Goal: Information Seeking & Learning: Learn about a topic

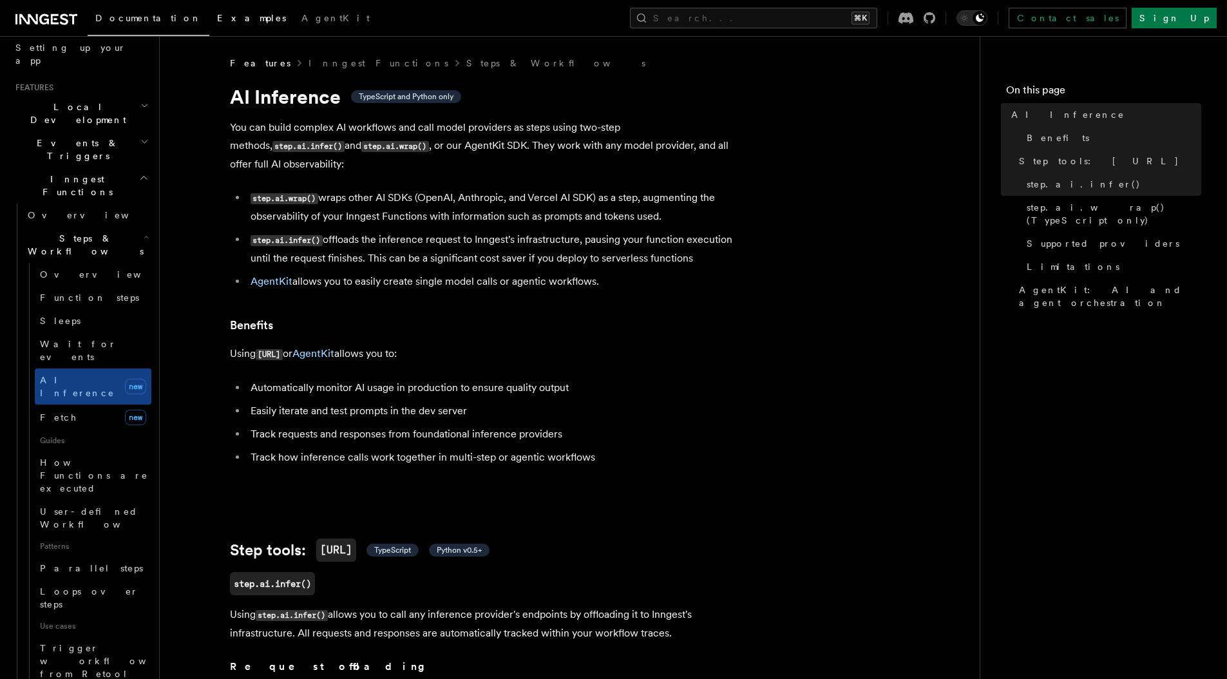
click at [217, 23] on span "Examples" at bounding box center [251, 18] width 69 height 10
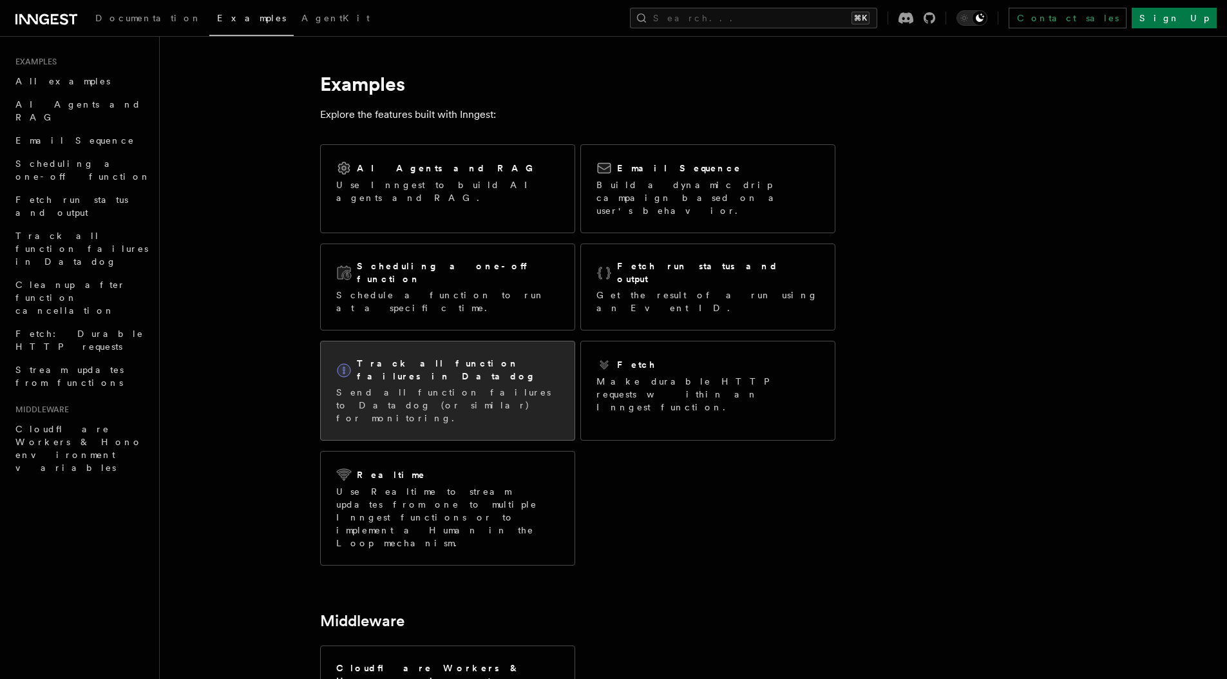
click at [483, 386] on p "Send all function failures to Datadog (or similar) for monitoring." at bounding box center [447, 405] width 223 height 39
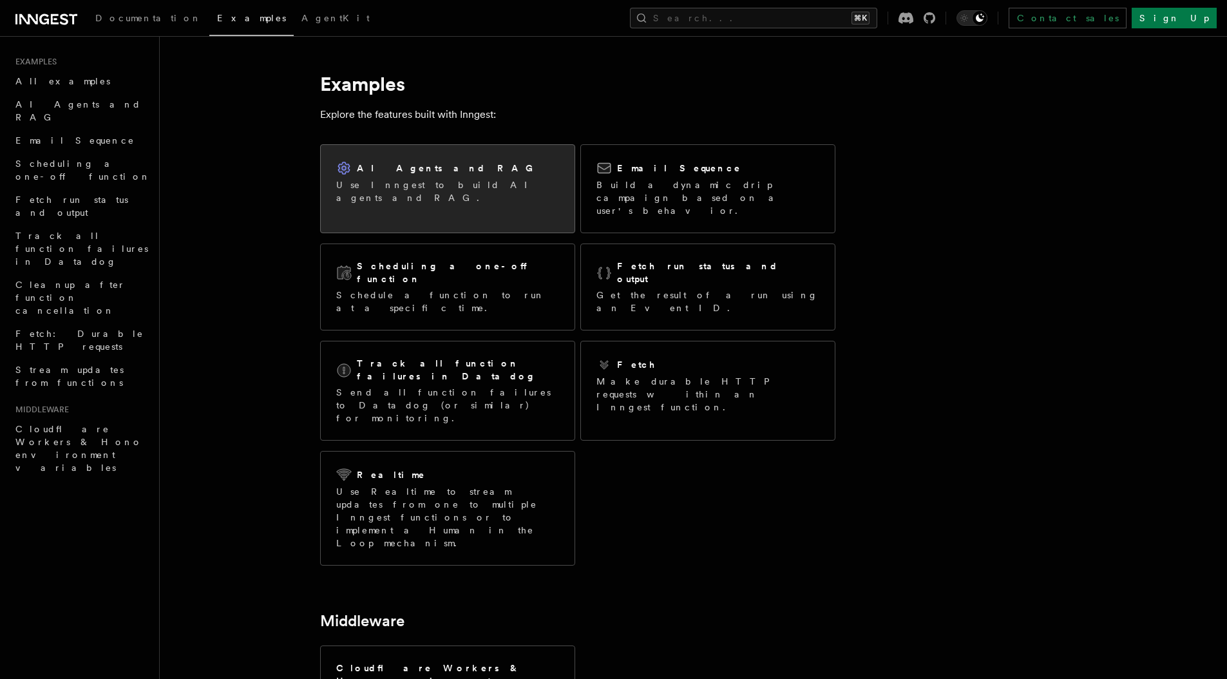
click at [460, 180] on p "Use Inngest to build AI agents and RAG." at bounding box center [447, 191] width 223 height 26
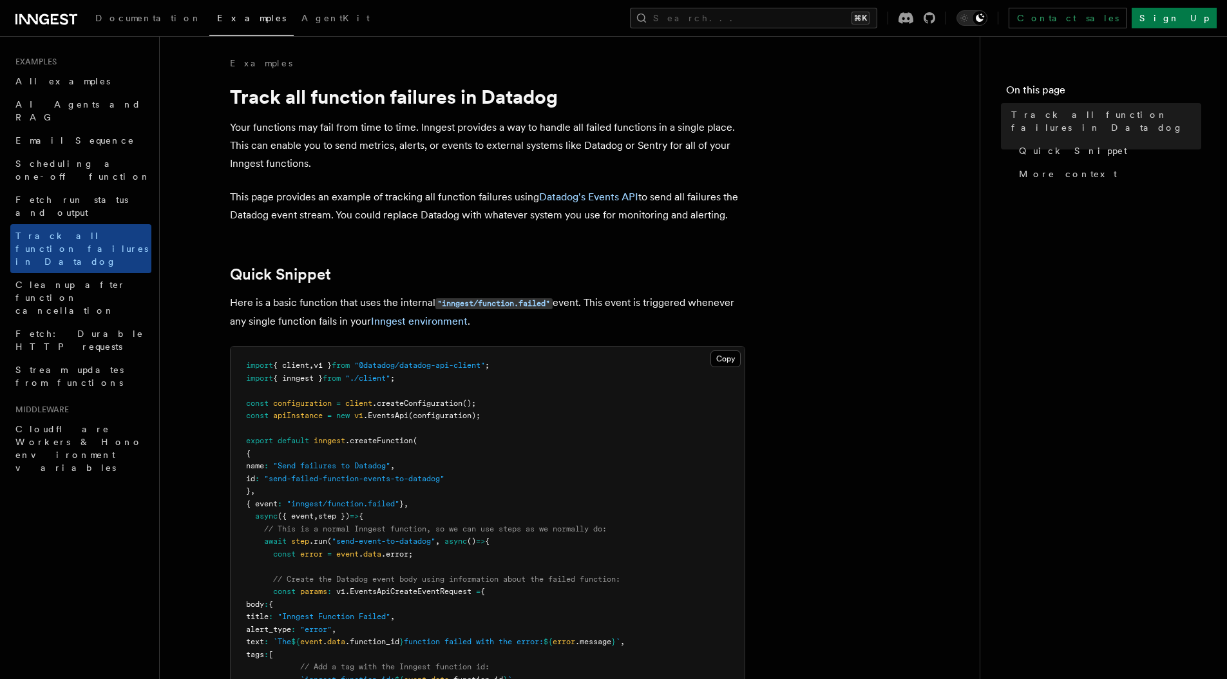
scroll to position [21, 0]
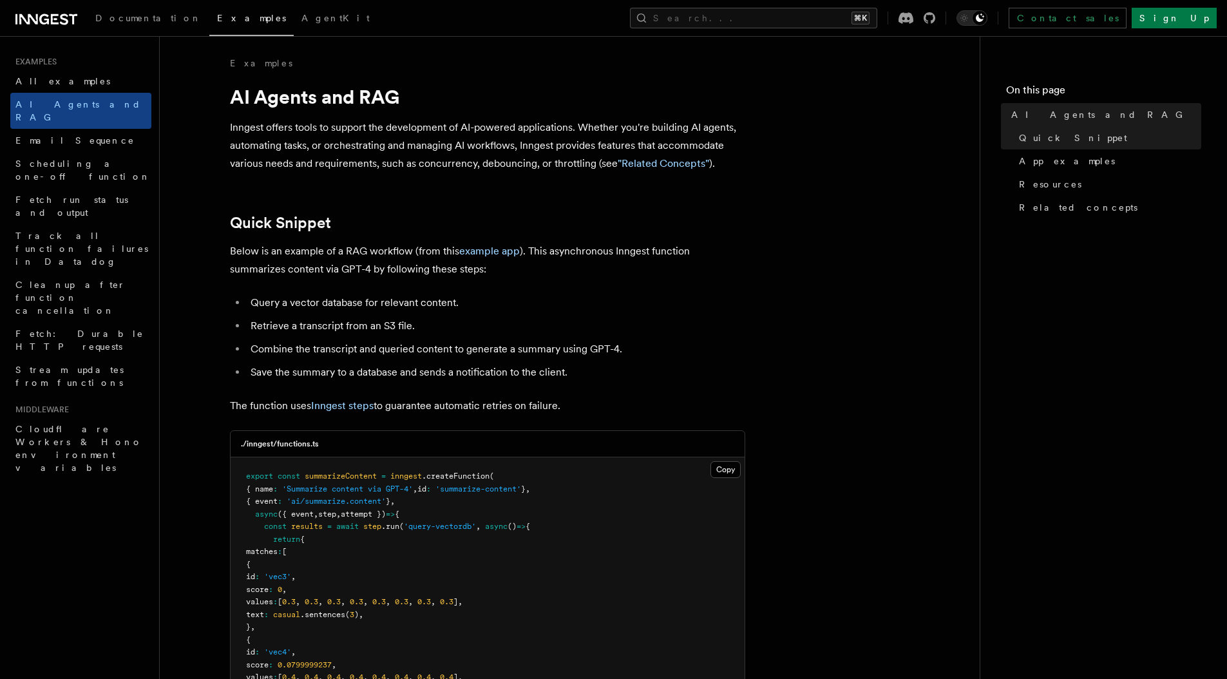
scroll to position [23, 0]
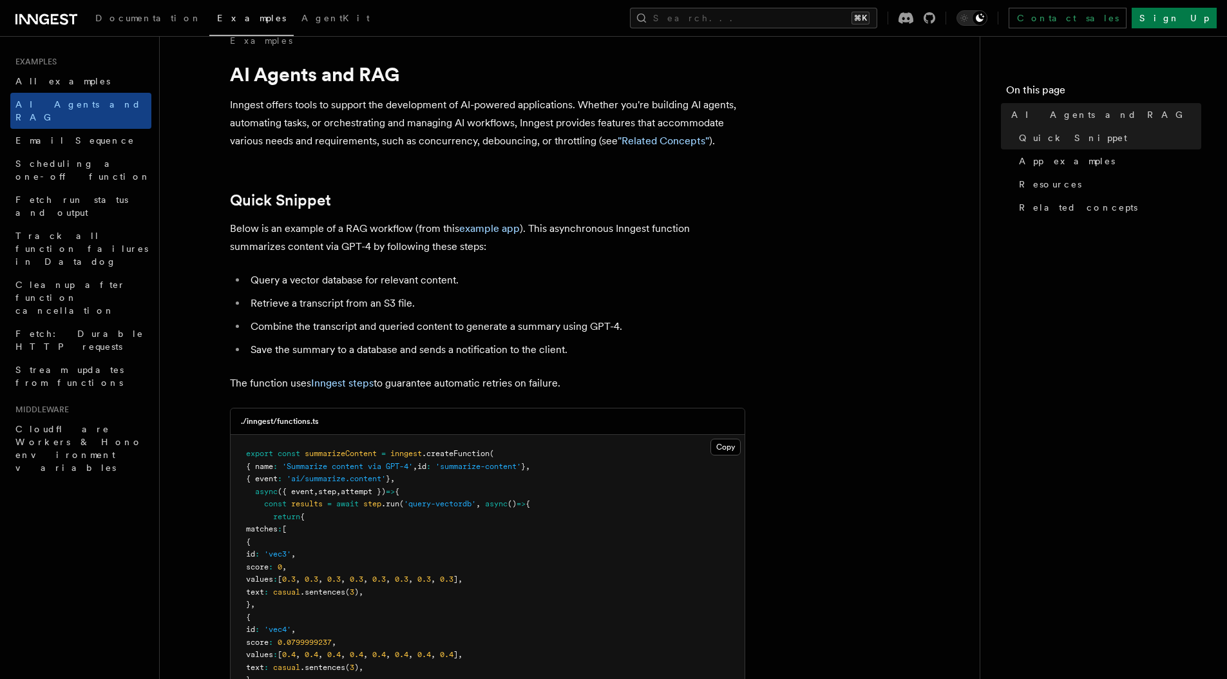
click at [497, 224] on link "example app" at bounding box center [489, 228] width 61 height 12
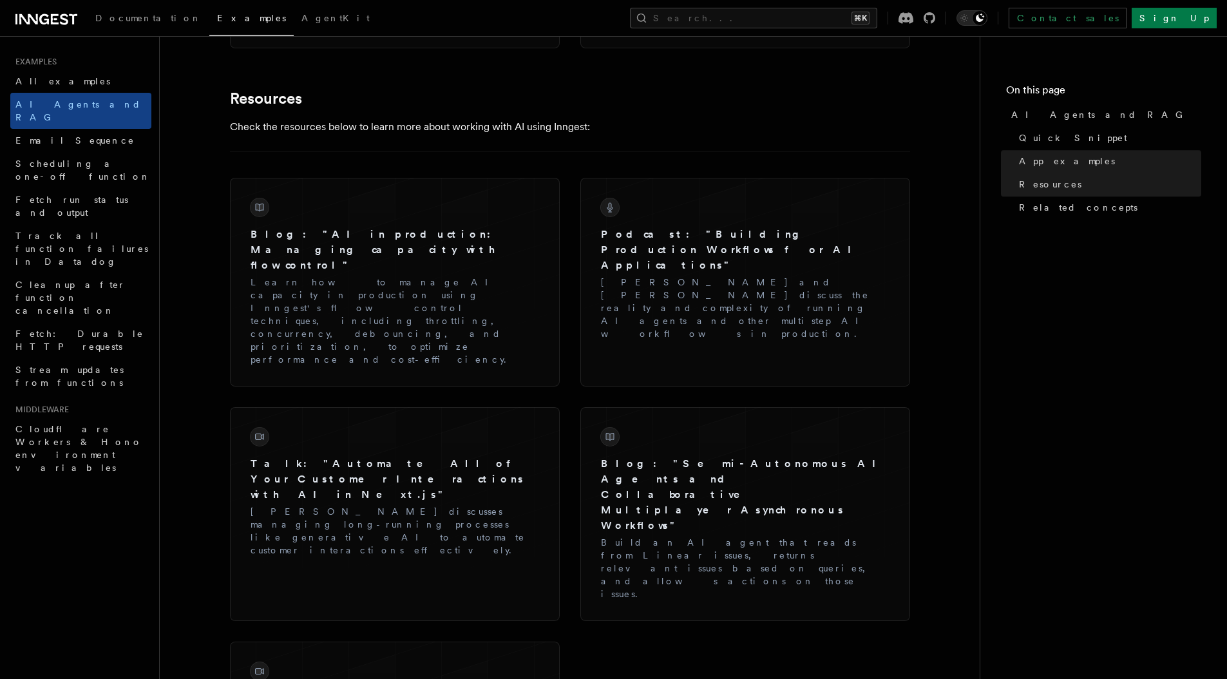
scroll to position [2109, 0]
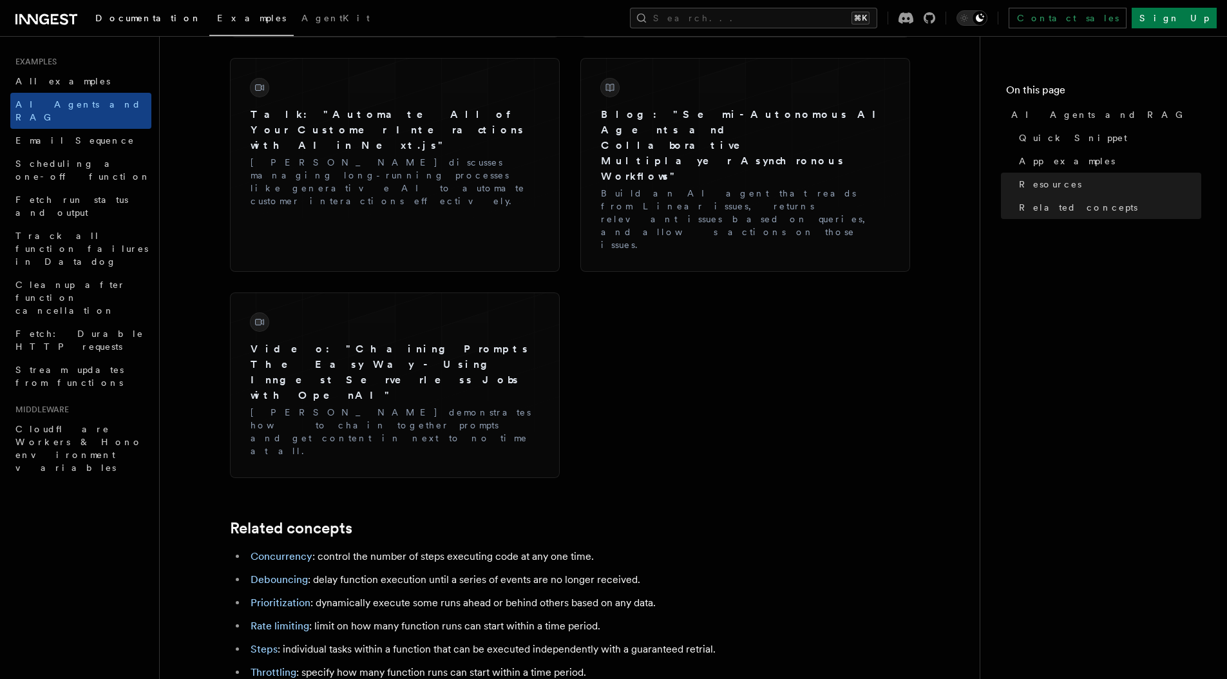
click at [135, 21] on span "Documentation" at bounding box center [148, 18] width 106 height 10
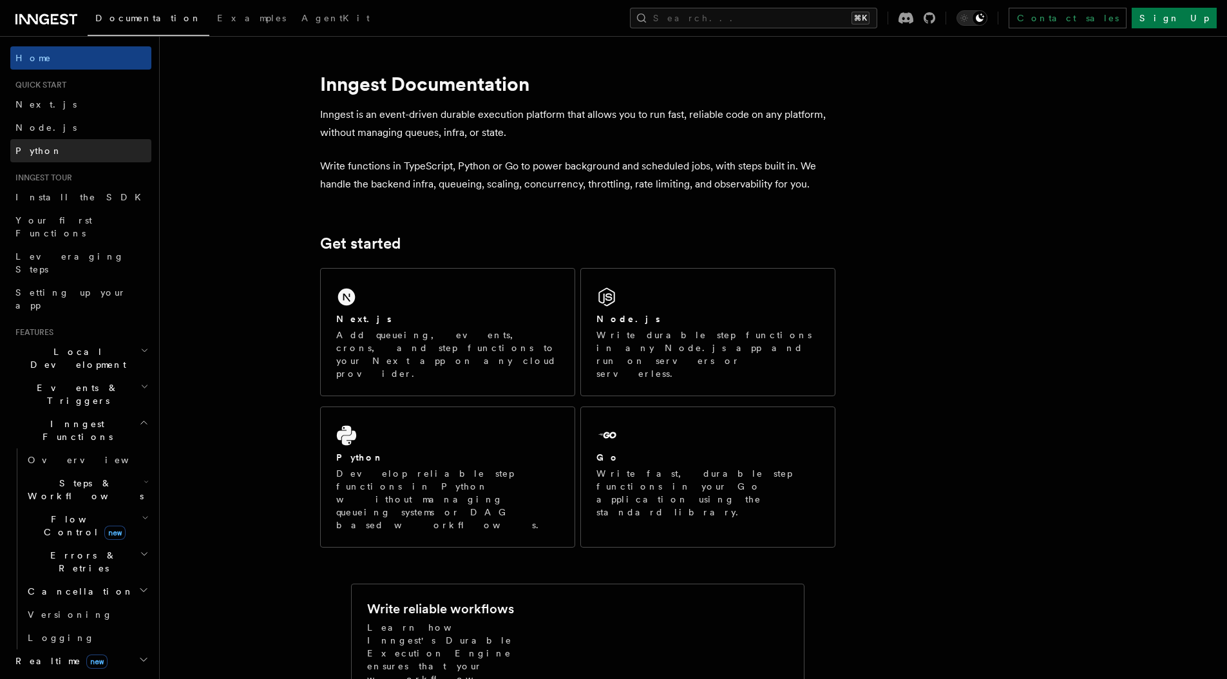
click at [59, 143] on link "Python" at bounding box center [80, 150] width 141 height 23
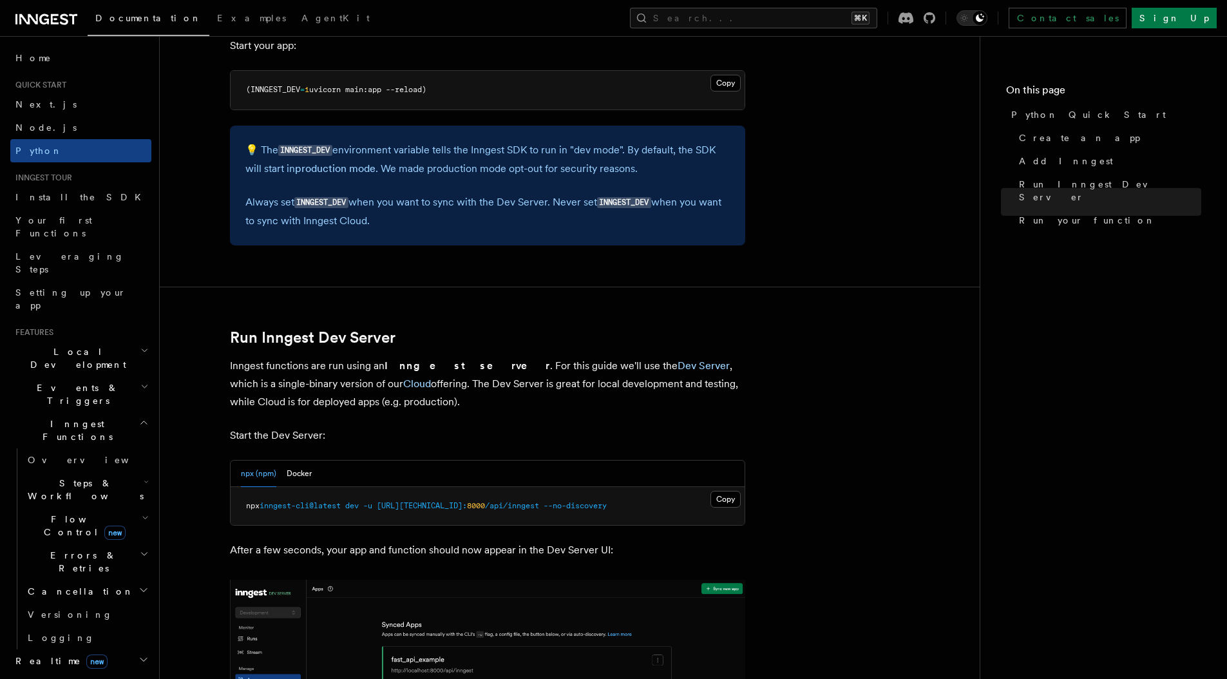
scroll to position [1135, 0]
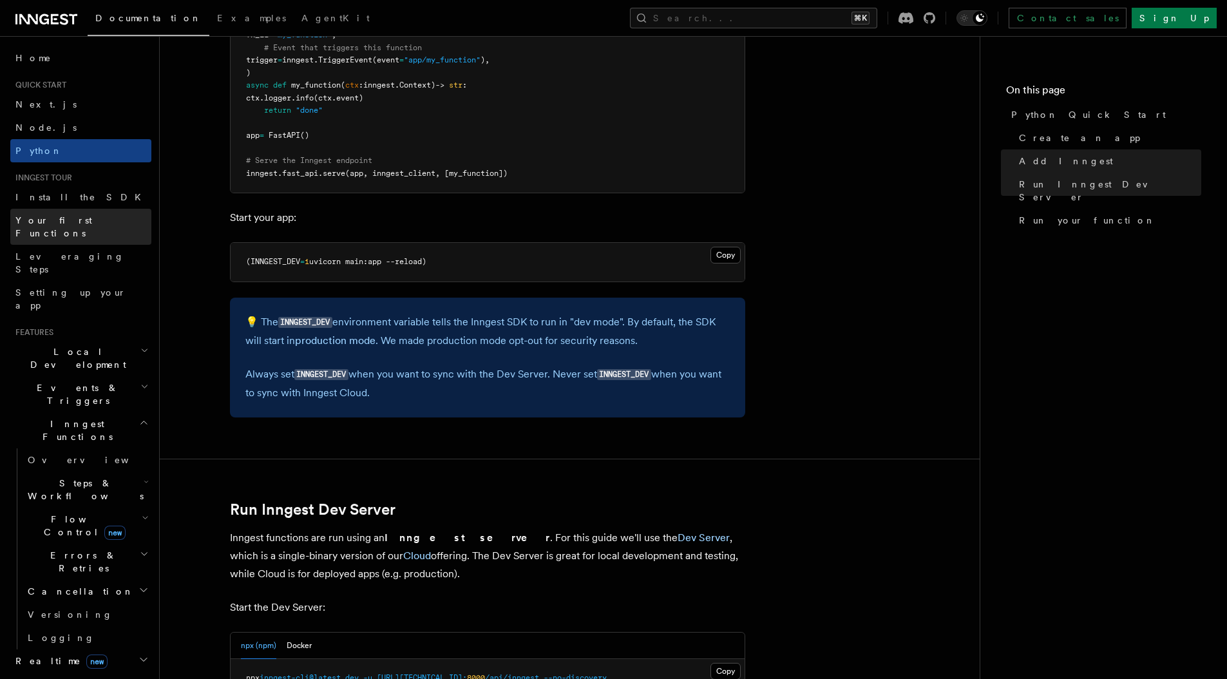
click at [50, 212] on link "Your first Functions" at bounding box center [80, 227] width 141 height 36
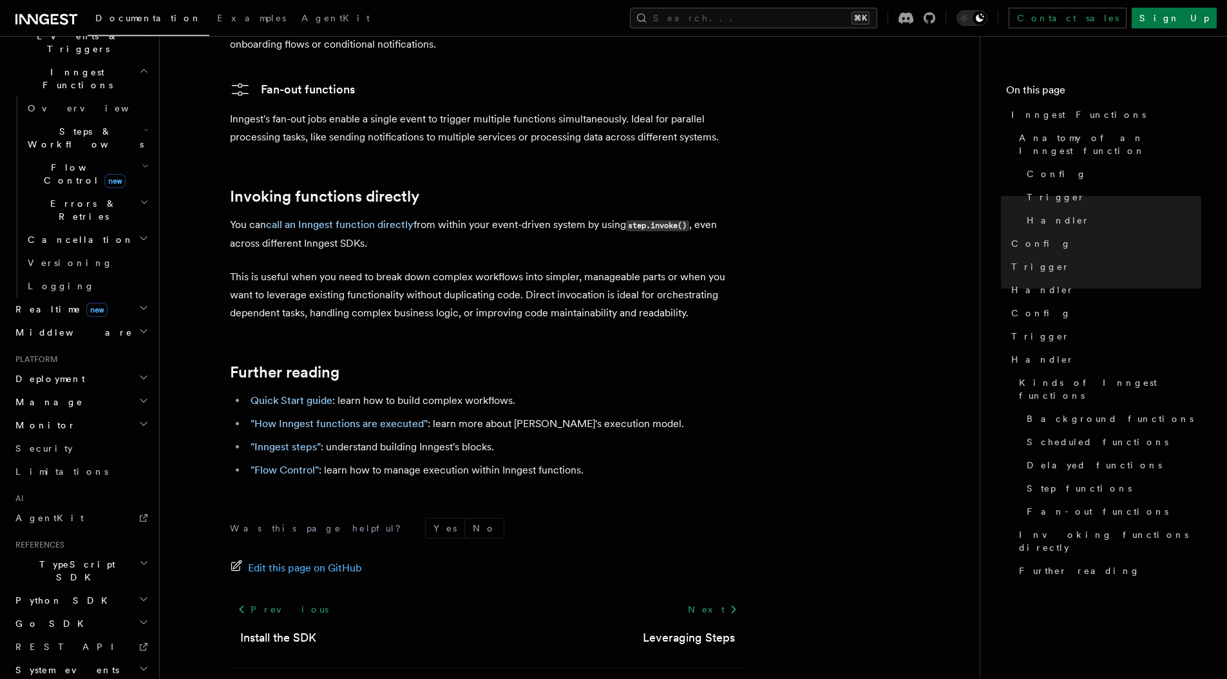
scroll to position [350, 0]
click at [49, 356] on li "Platform Deployment Manage Monitor Security Limitations" at bounding box center [80, 420] width 141 height 129
click at [52, 374] on span "Deployment" at bounding box center [47, 380] width 75 height 13
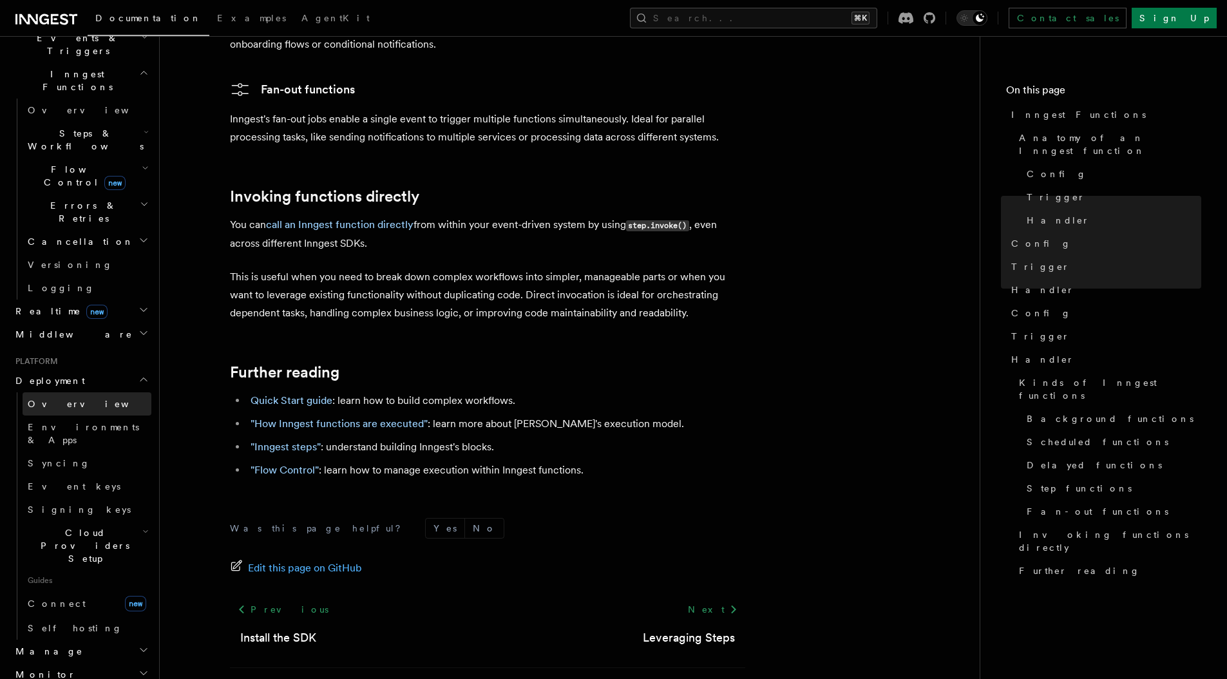
click at [59, 392] on link "Overview" at bounding box center [87, 403] width 129 height 23
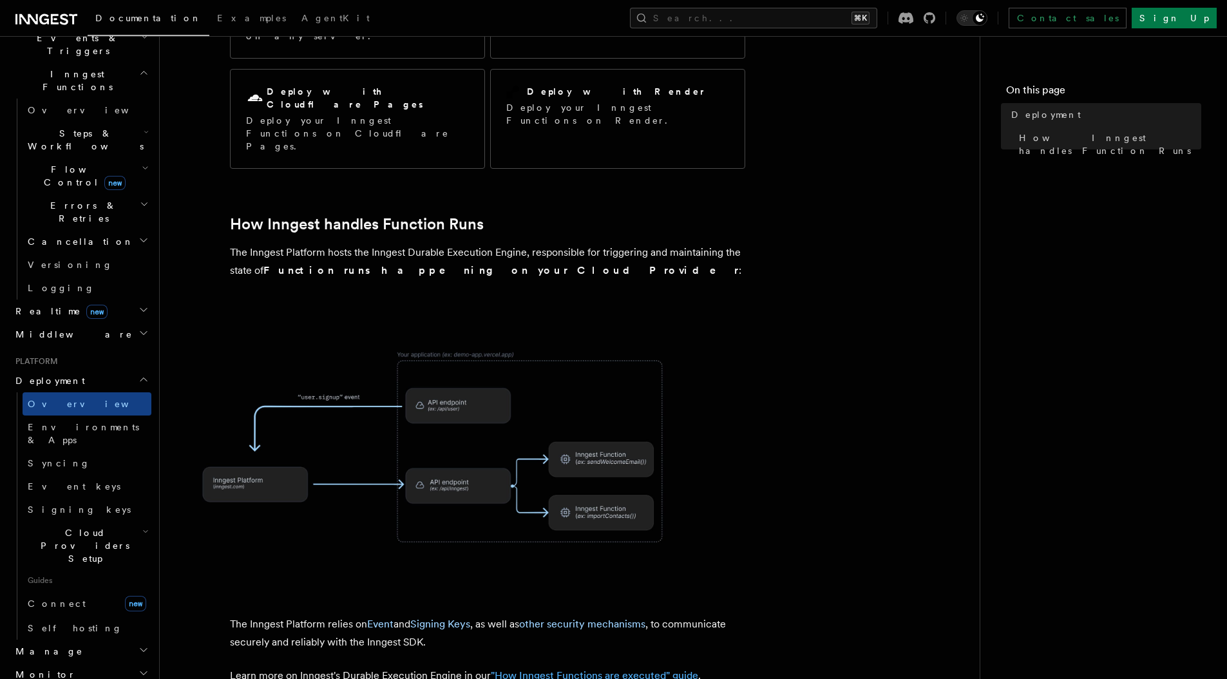
scroll to position [420, 0]
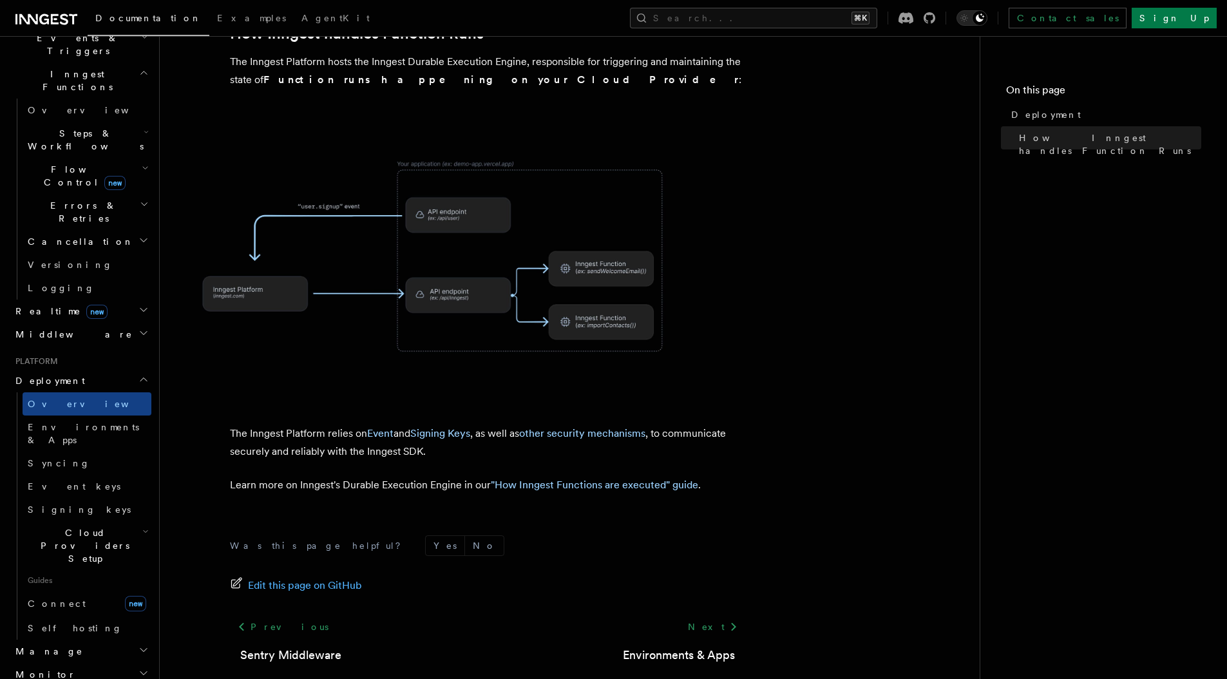
click at [43, 356] on span "Platform" at bounding box center [34, 361] width 48 height 10
click at [30, 645] on span "Manage" at bounding box center [46, 651] width 73 height 13
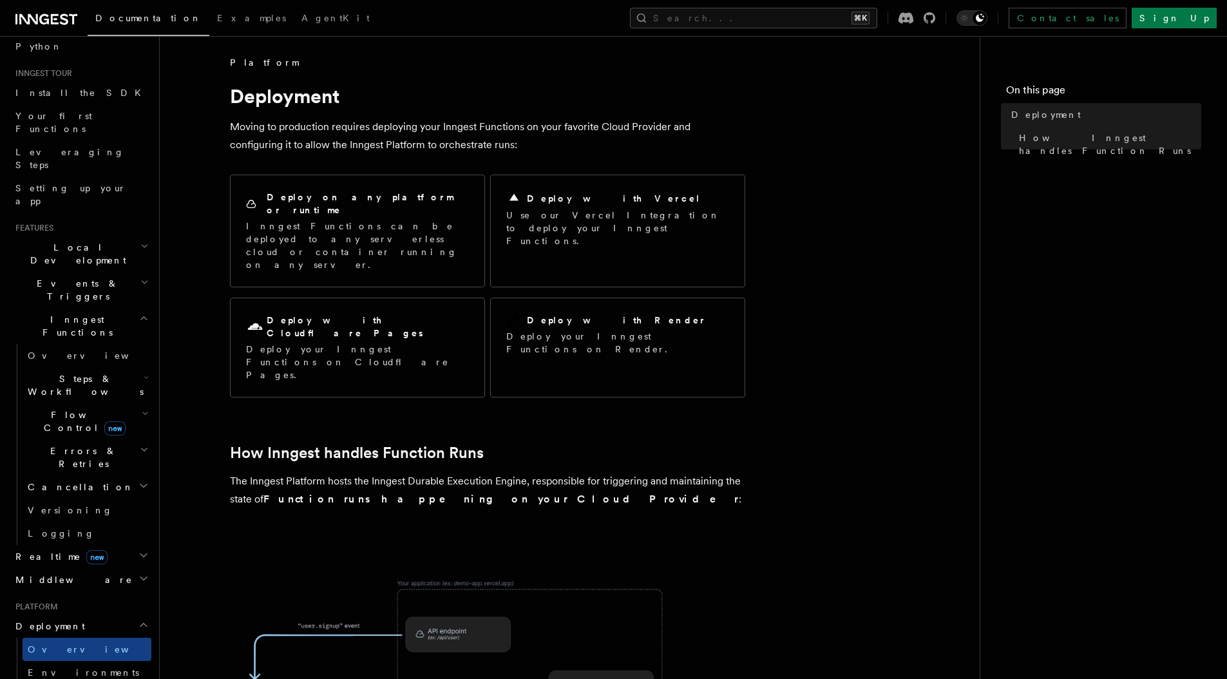
scroll to position [0, 0]
click at [84, 15] on div "Documentation Examples AgentKit" at bounding box center [193, 18] width 367 height 18
click at [63, 24] on icon at bounding box center [64, 19] width 8 height 11
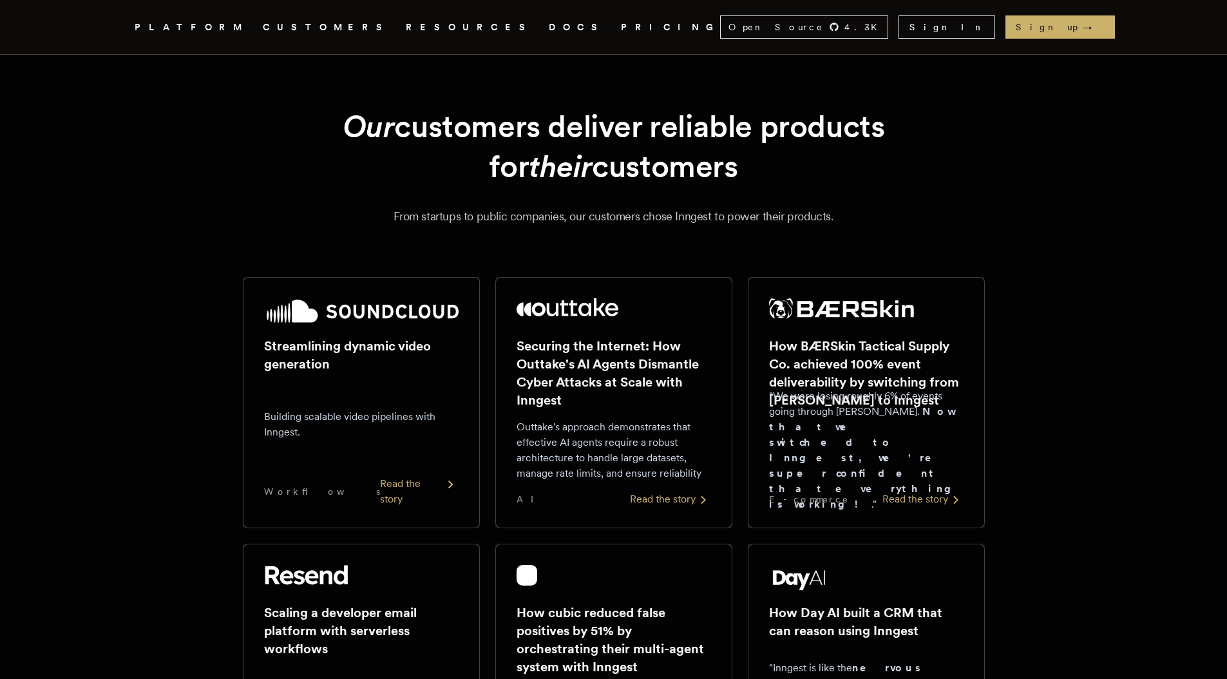
click at [339, 19] on link "CUSTOMERS" at bounding box center [327, 27] width 128 height 16
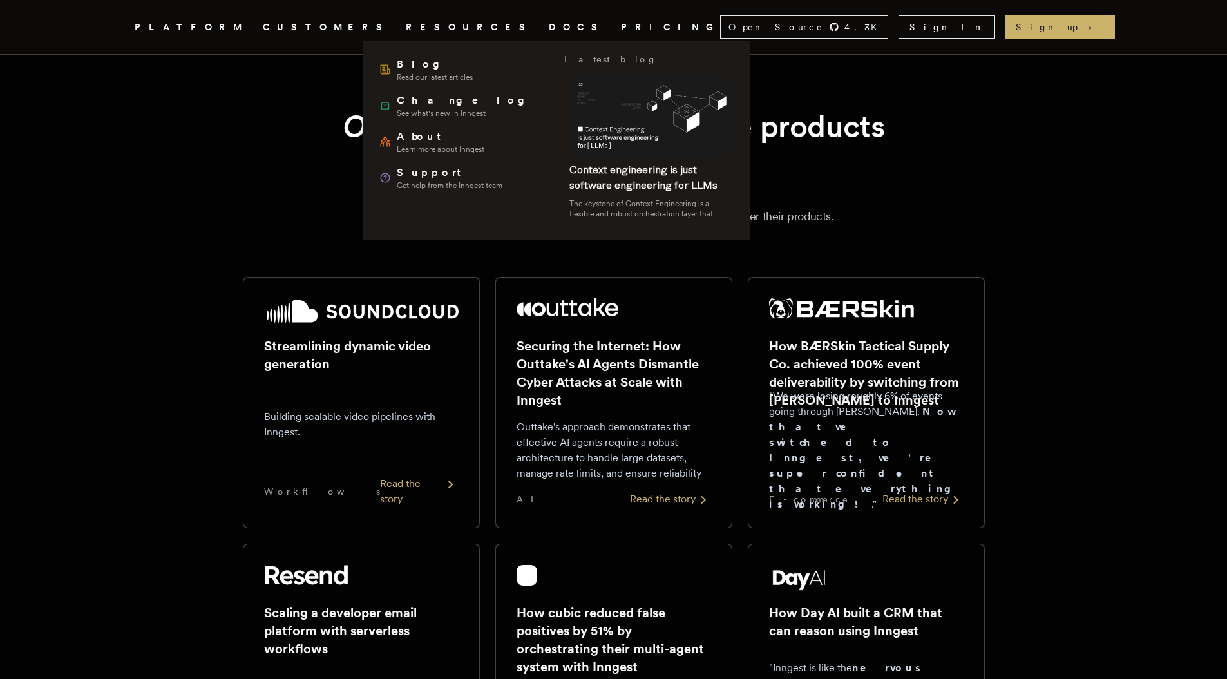
click at [406, 22] on span "RESOURCES" at bounding box center [470, 27] width 128 height 16
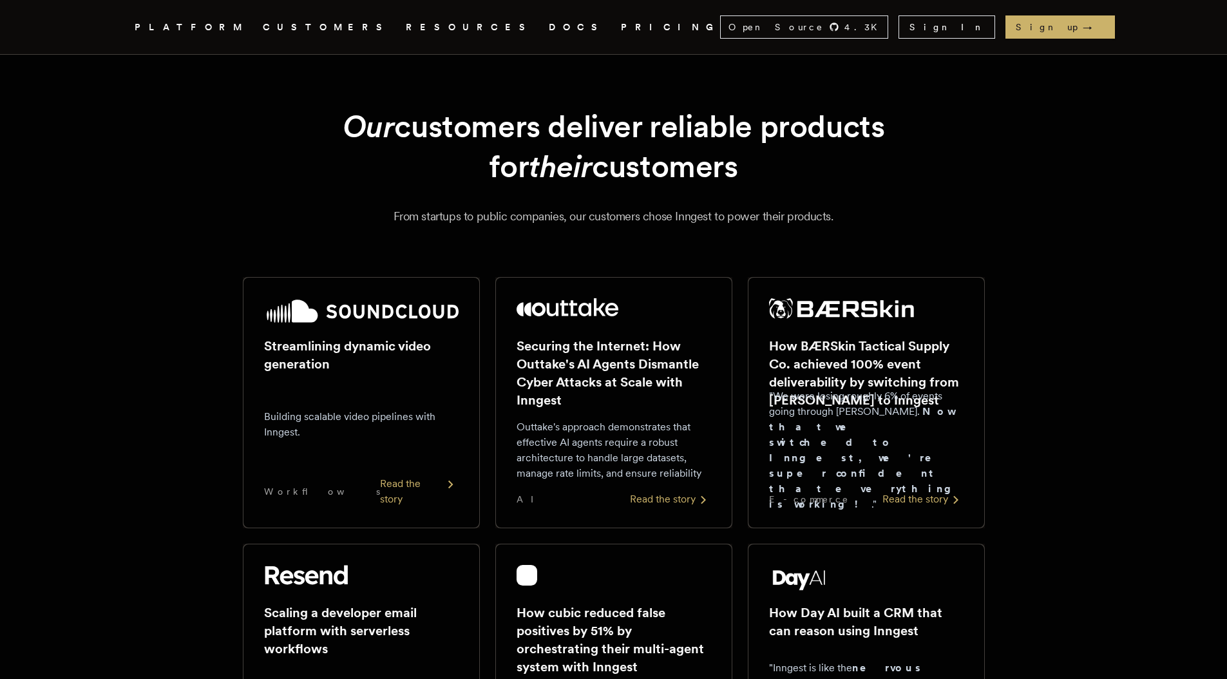
click at [406, 24] on span "RESOURCES" at bounding box center [470, 27] width 128 height 16
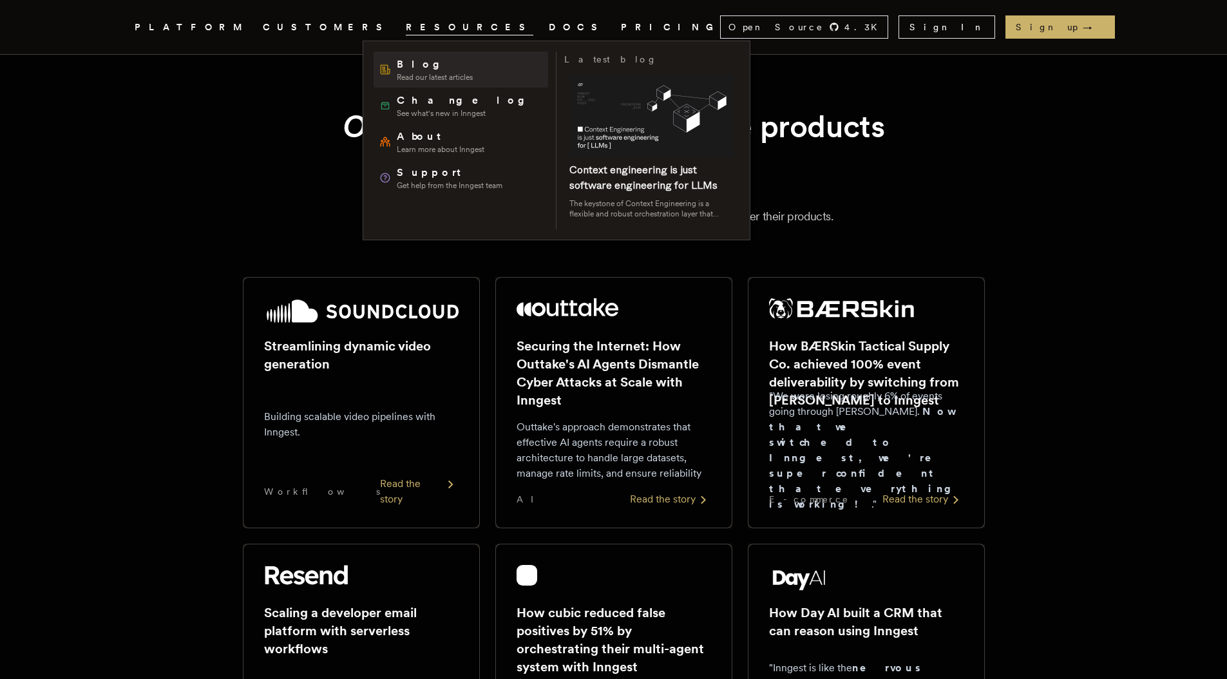
click at [394, 64] on div "Blog Read our latest articles" at bounding box center [426, 70] width 94 height 26
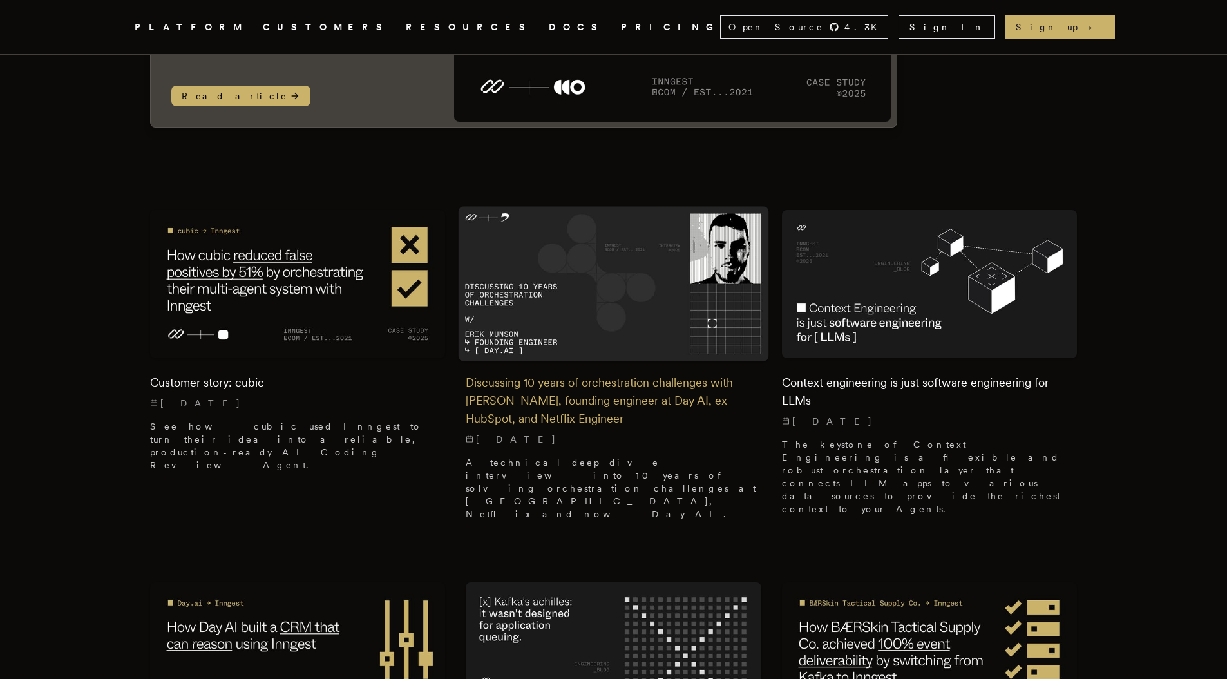
scroll to position [246, 0]
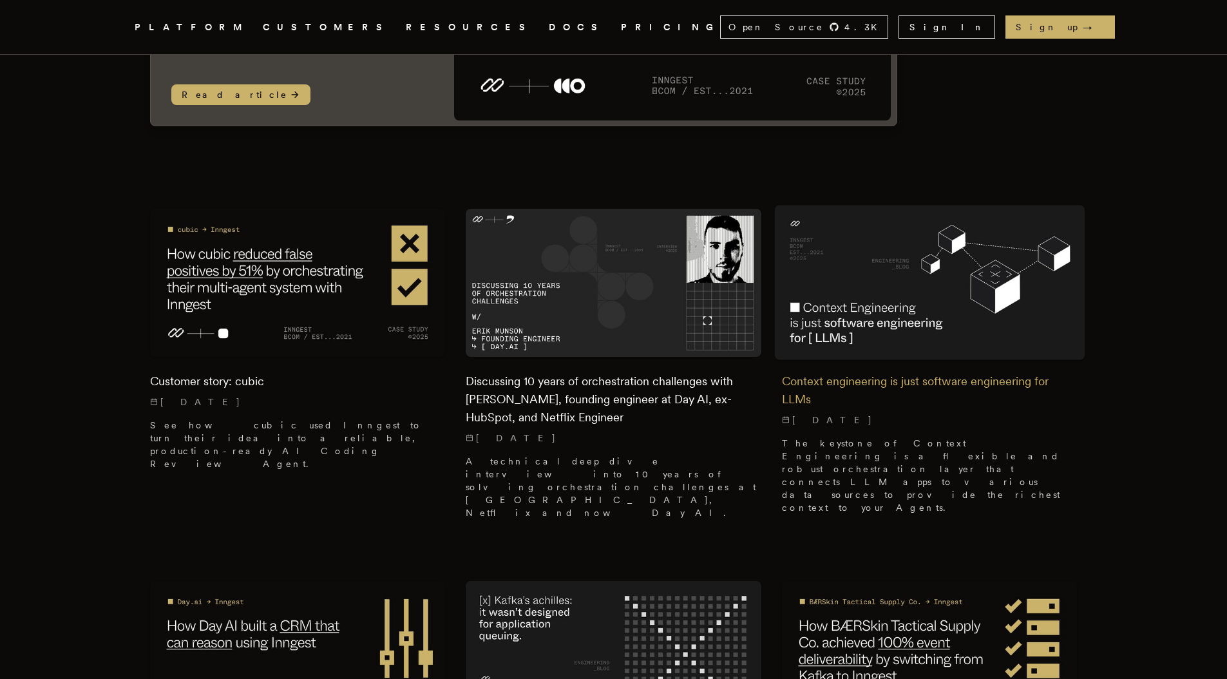
click at [922, 345] on img at bounding box center [930, 283] width 311 height 155
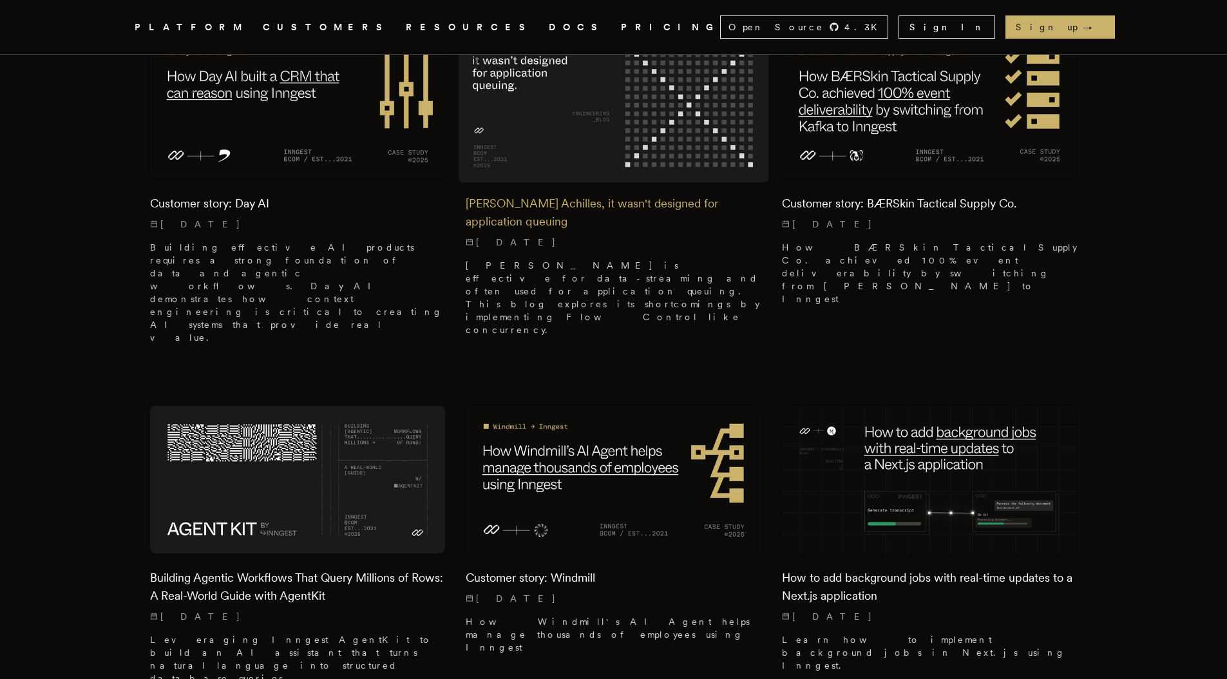
scroll to position [915, 0]
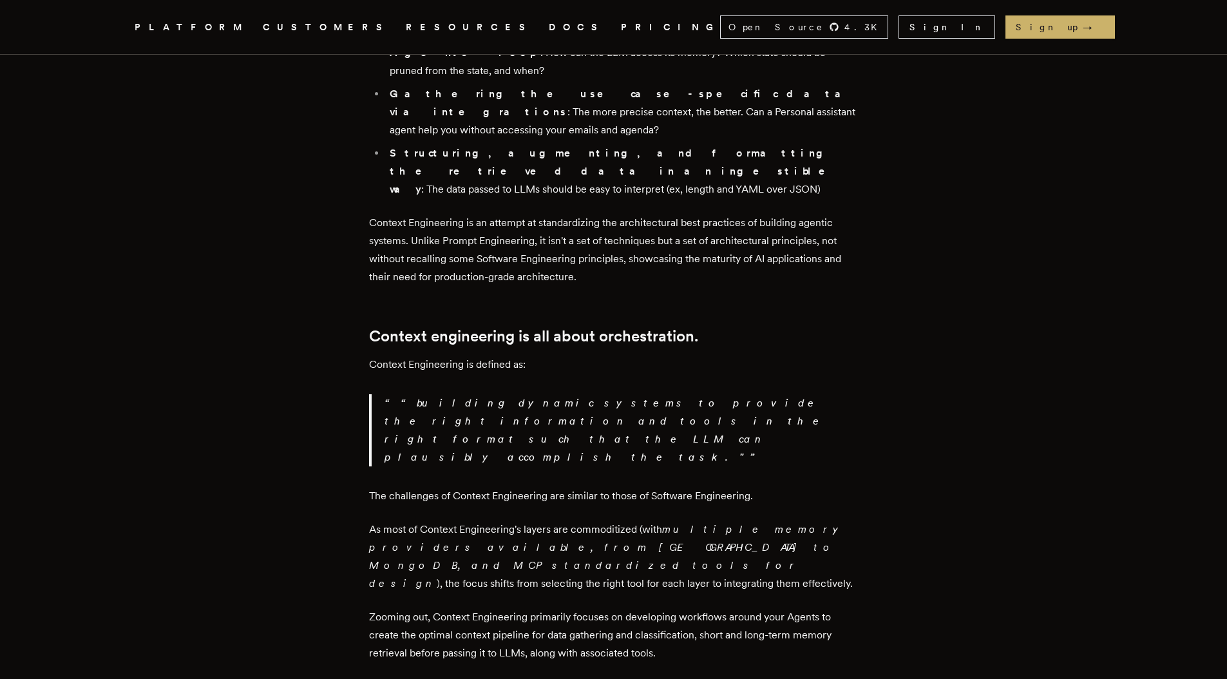
scroll to position [1508, 0]
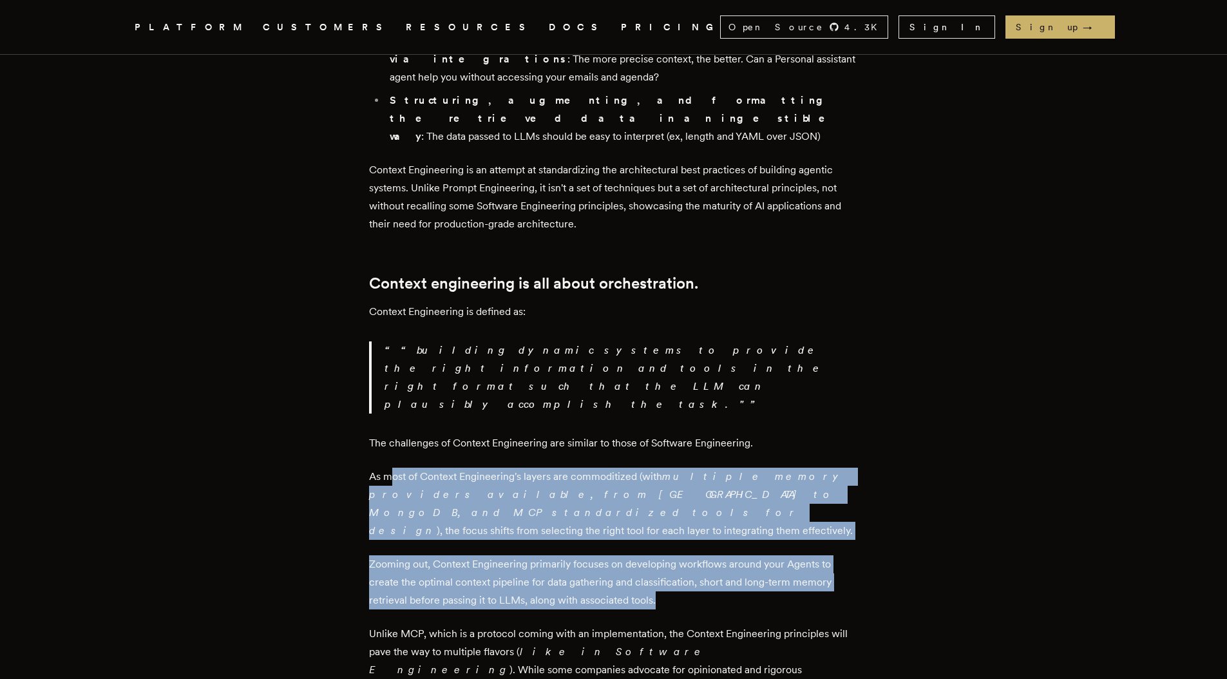
drag, startPoint x: 399, startPoint y: 236, endPoint x: 767, endPoint y: 339, distance: 382.1
click at [767, 339] on div "Over the past year, no new concept has been powerful enough to overshadow Promp…" at bounding box center [614, 3] width 490 height 2005
click at [767, 555] on p "Zooming out, Context Engineering primarily focuses on developing workflows arou…" at bounding box center [614, 582] width 490 height 54
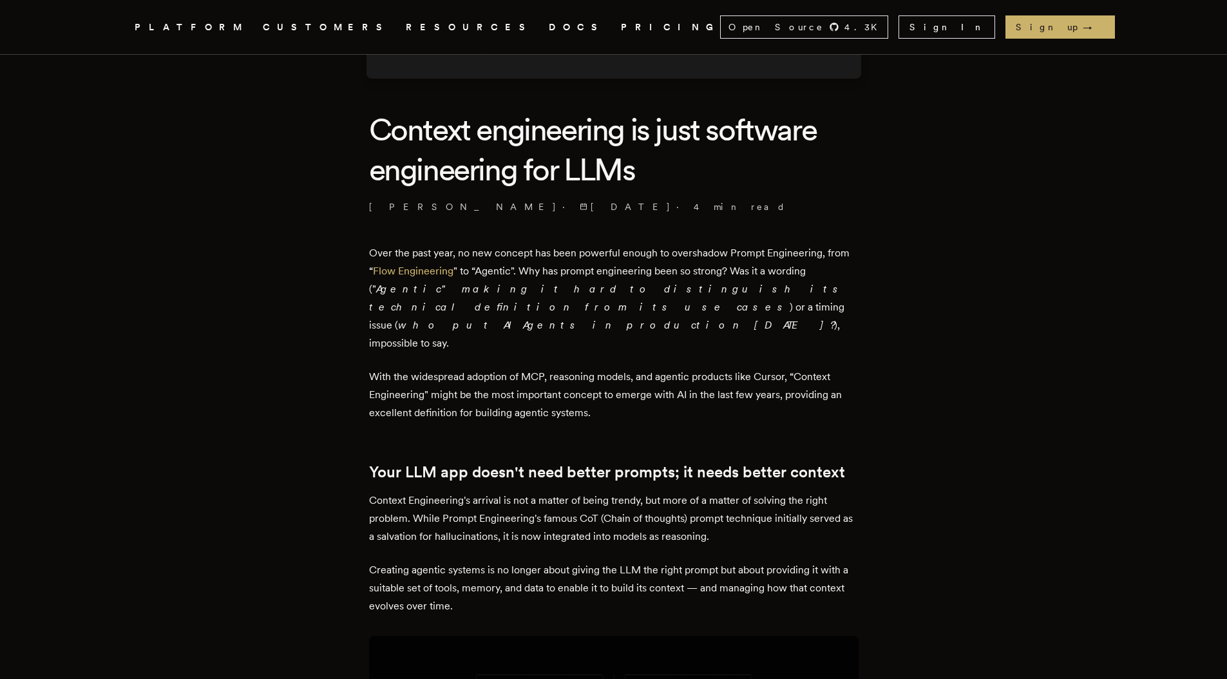
scroll to position [0, 0]
